Goal: Information Seeking & Learning: Learn about a topic

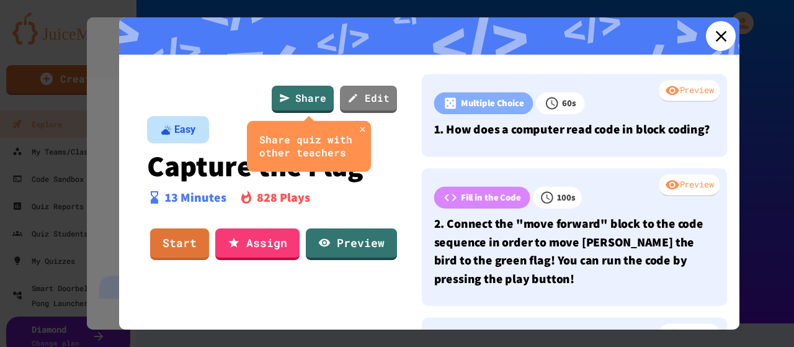
click at [717, 35] on icon at bounding box center [720, 36] width 19 height 19
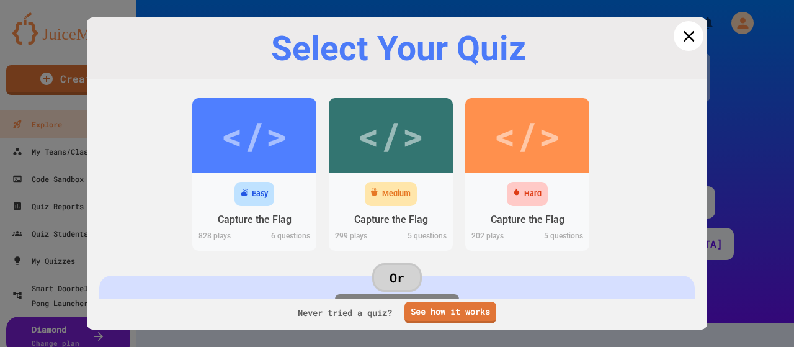
click at [683, 37] on icon at bounding box center [688, 35] width 11 height 11
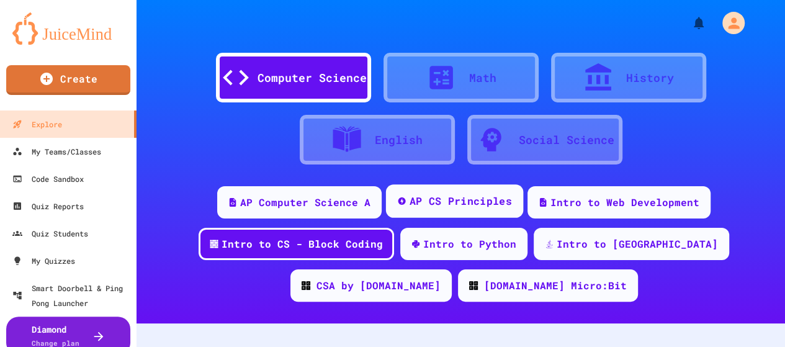
click at [429, 201] on div "AP CS Principles" at bounding box center [460, 202] width 102 height 16
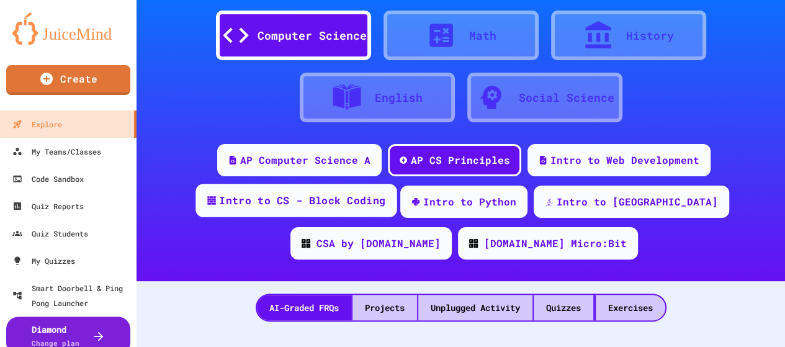
scroll to position [62, 0]
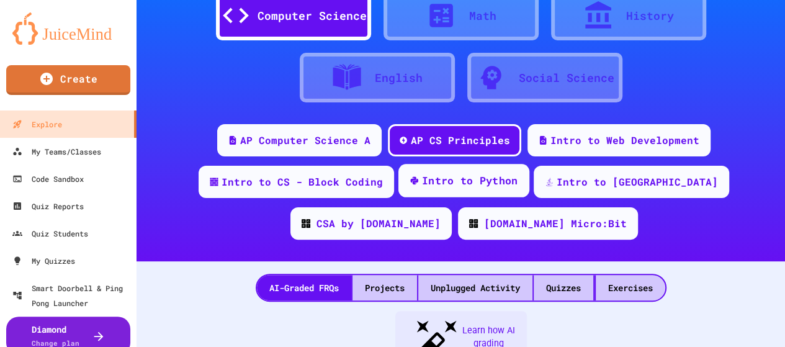
click at [433, 179] on div "Intro to Python" at bounding box center [470, 181] width 96 height 16
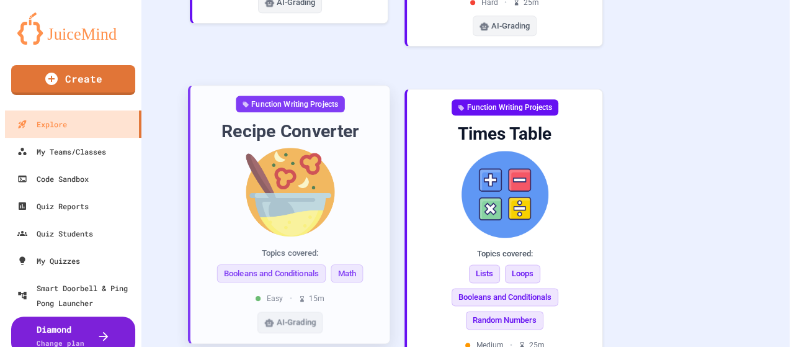
scroll to position [682, 0]
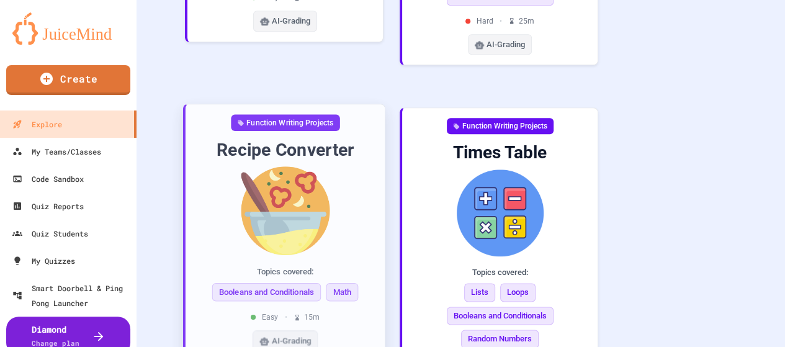
click at [273, 167] on img at bounding box center [284, 211] width 179 height 89
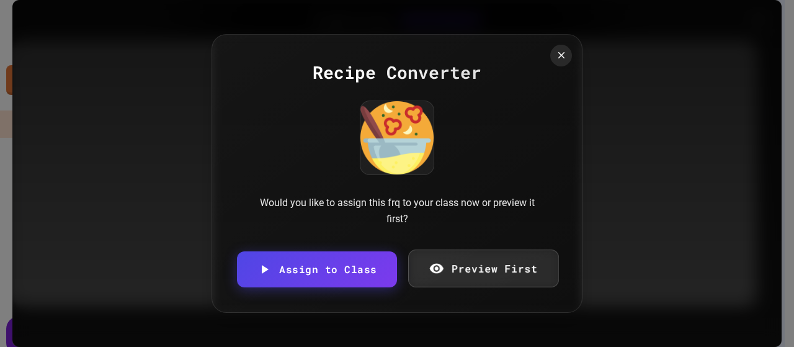
click at [471, 265] on link "Preview First" at bounding box center [483, 268] width 150 height 38
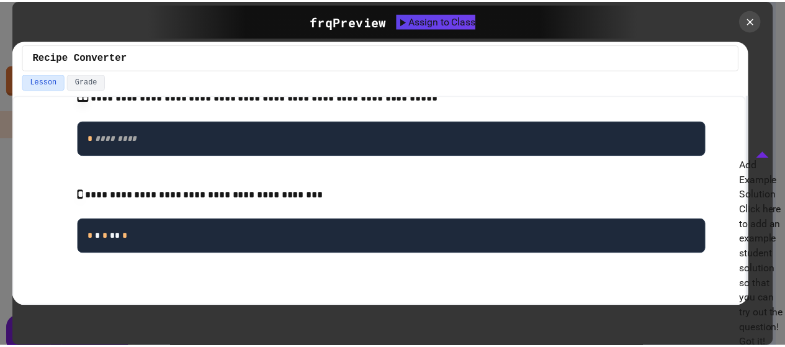
scroll to position [910, 0]
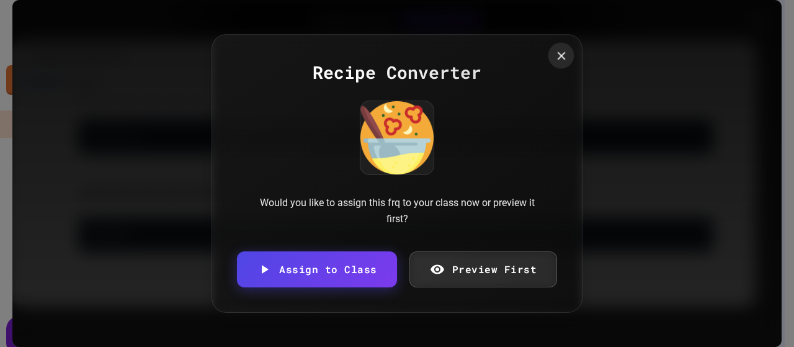
click at [558, 52] on icon at bounding box center [561, 56] width 14 height 14
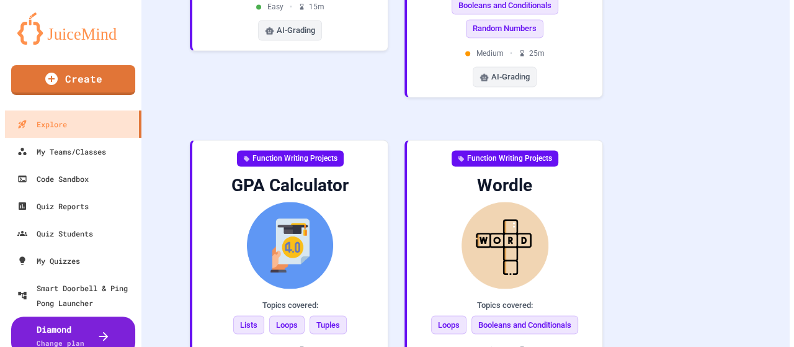
scroll to position [1054, 0]
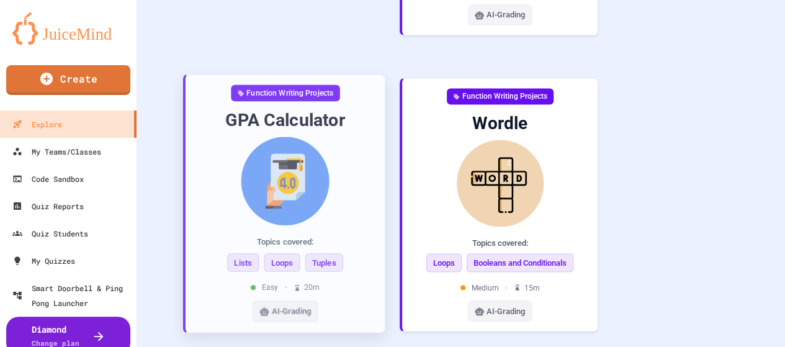
click at [292, 137] on img at bounding box center [284, 181] width 179 height 89
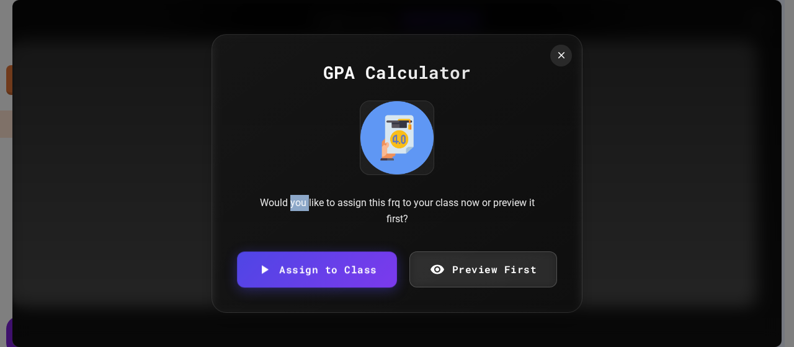
click at [483, 275] on link "Preview First" at bounding box center [483, 269] width 148 height 36
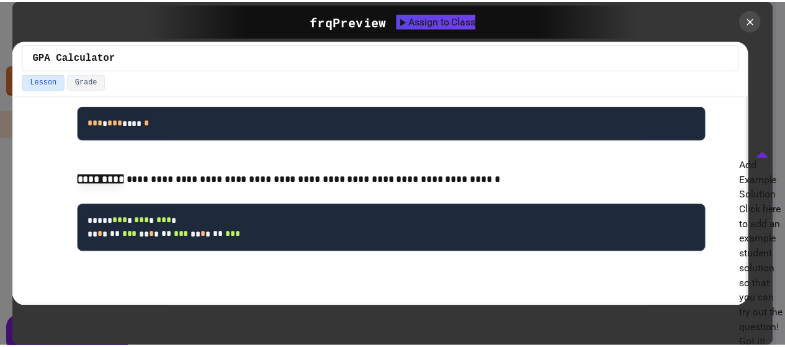
scroll to position [785, 0]
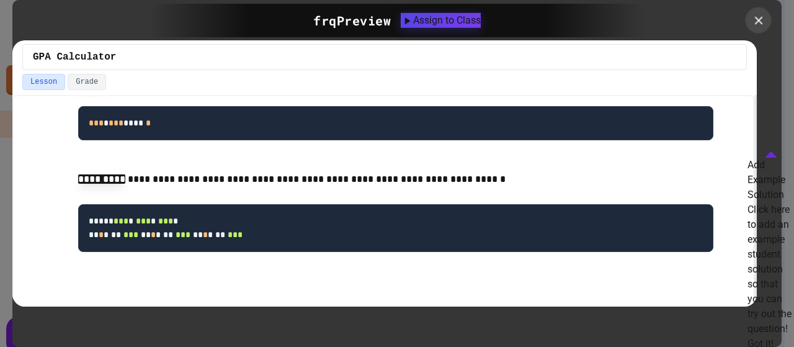
click at [770, 19] on div at bounding box center [759, 20] width 26 height 26
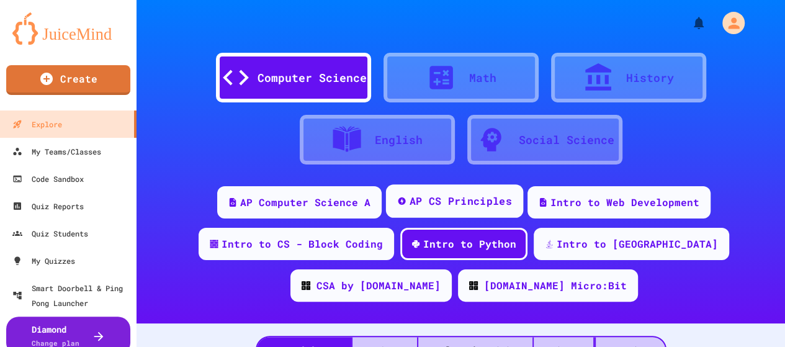
click at [429, 202] on div "AP CS Principles" at bounding box center [460, 202] width 102 height 16
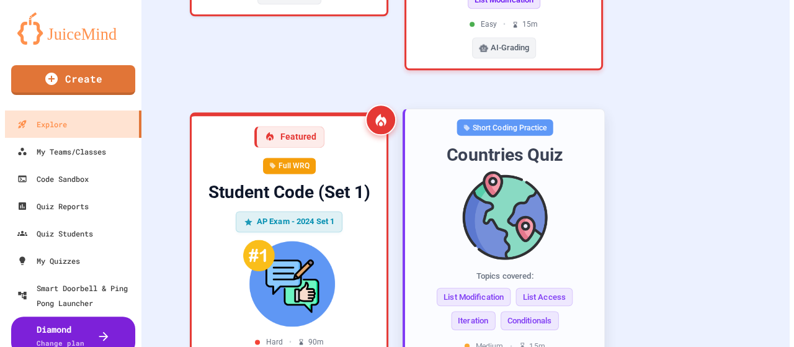
scroll to position [806, 0]
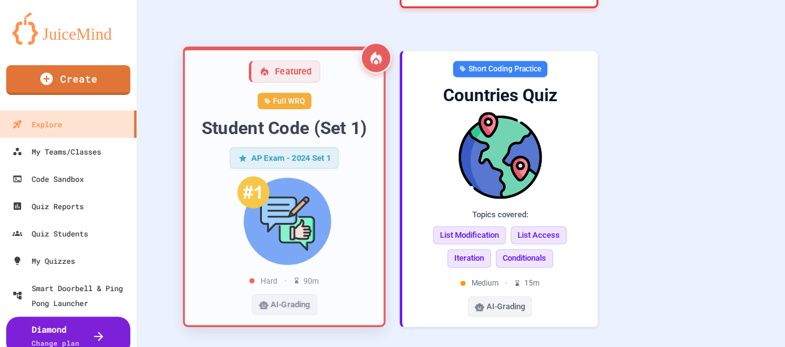
click at [296, 176] on img at bounding box center [284, 220] width 179 height 89
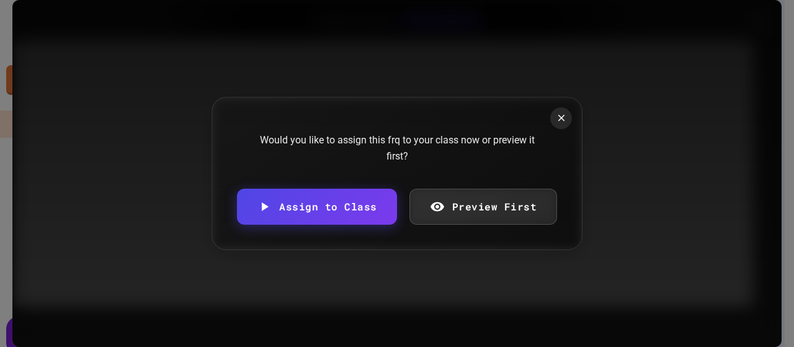
click at [472, 207] on link "Preview First" at bounding box center [483, 207] width 148 height 36
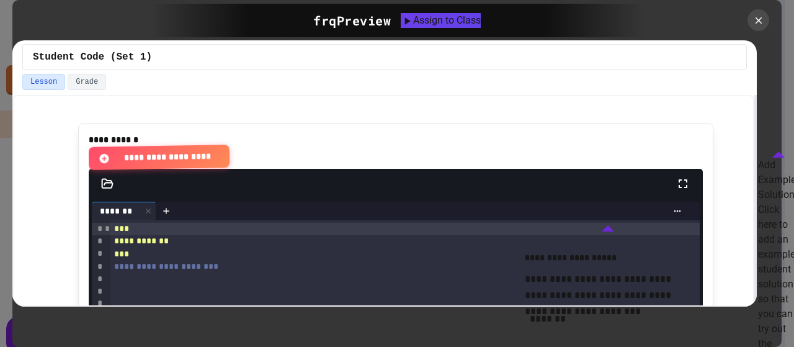
scroll to position [496, 0]
